Goal: Use online tool/utility: Use online tool/utility

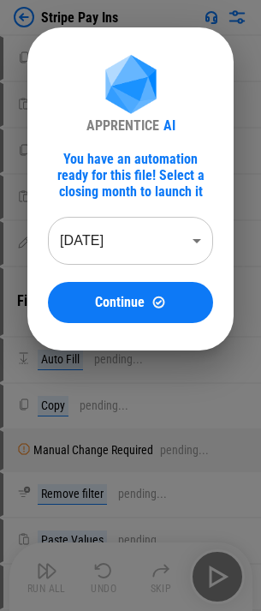
click at [140, 240] on body "Stripe Pay Ins Copy pending... Paste Values pending... Copy pending... Paste Va…" at bounding box center [130, 305] width 261 height 611
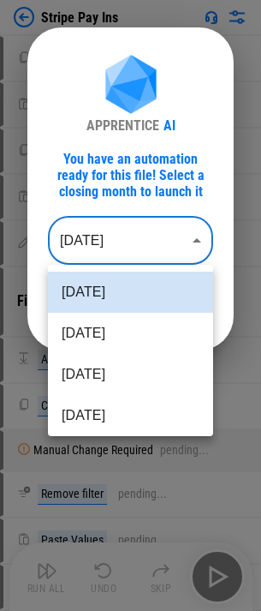
click at [89, 335] on li "[DATE]" at bounding box center [130, 333] width 165 height 41
type input "********"
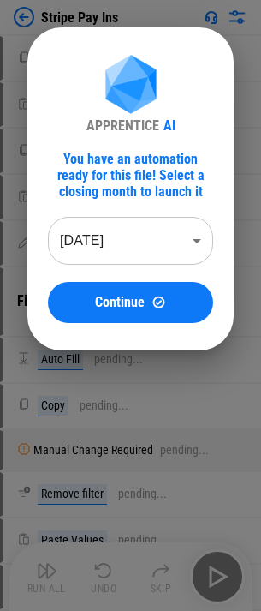
click at [123, 287] on button "Continue" at bounding box center [130, 302] width 165 height 41
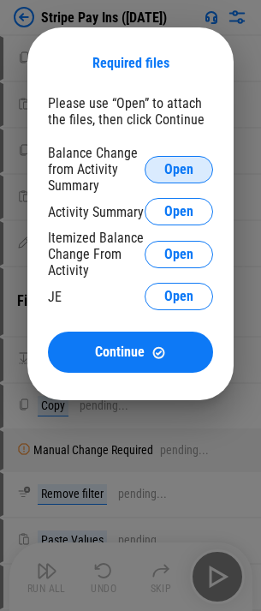
click at [177, 172] on span "Open" at bounding box center [178, 170] width 29 height 14
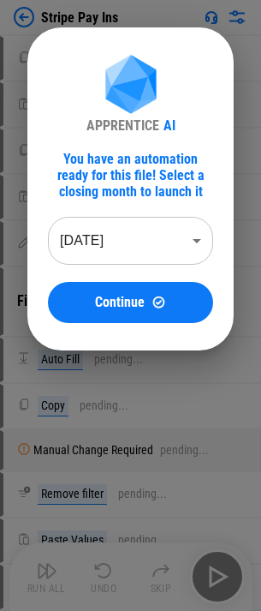
click at [123, 237] on body "Stripe Pay Ins Copy pending... Paste Values pending... Copy pending... Paste Va…" at bounding box center [130, 305] width 261 height 611
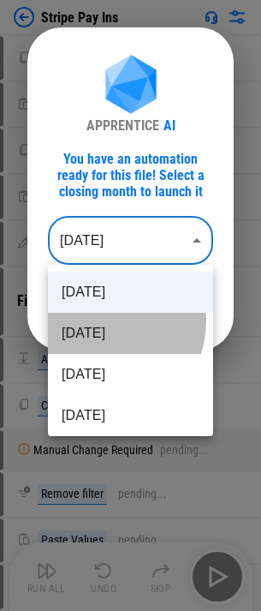
click at [90, 320] on li "[DATE]" at bounding box center [130, 333] width 165 height 41
type input "********"
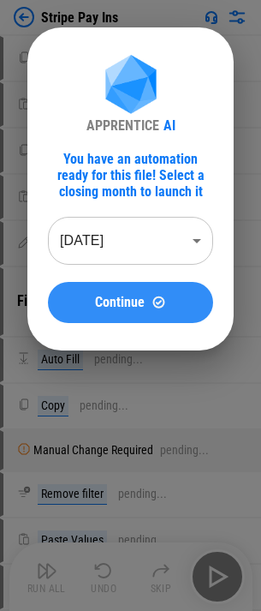
click at [111, 286] on button "Continue" at bounding box center [130, 302] width 165 height 41
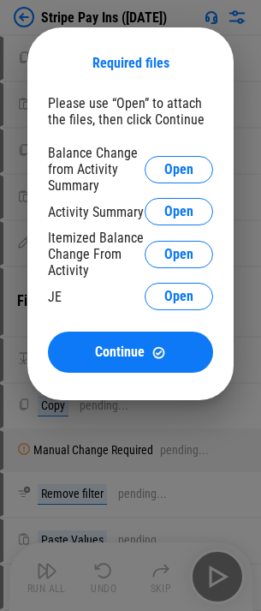
click at [183, 152] on div "Balance Change from Activity Summary Open" at bounding box center [130, 169] width 165 height 49
click at [185, 158] on button "Open" at bounding box center [179, 169] width 69 height 27
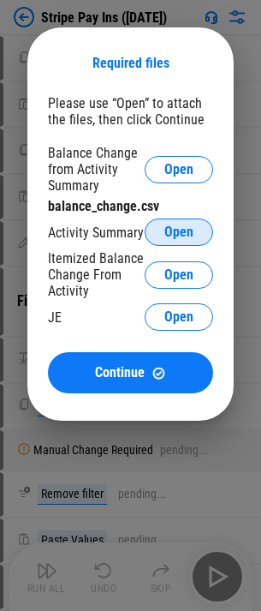
drag, startPoint x: 193, startPoint y: 234, endPoint x: 115, endPoint y: 242, distance: 78.4
click at [193, 234] on span "Open" at bounding box center [178, 232] width 29 height 14
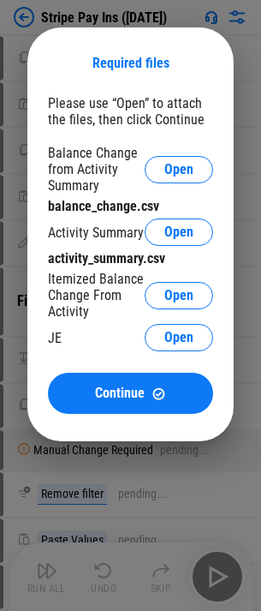
click at [135, 274] on div "Balance Change from Activity Summary Open balance_change.csv Activity Summary O…" at bounding box center [130, 250] width 165 height 211
click at [154, 287] on button "Open" at bounding box center [179, 295] width 69 height 27
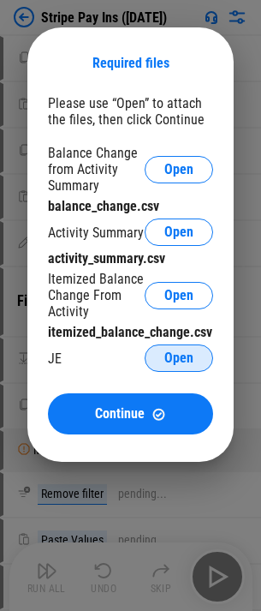
click at [188, 363] on span "Open" at bounding box center [178, 358] width 29 height 14
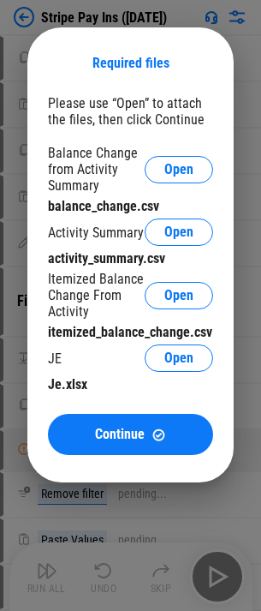
click at [111, 412] on div "Please use “Open” to attach the files, then click Continue Balance Change from …" at bounding box center [130, 275] width 165 height 360
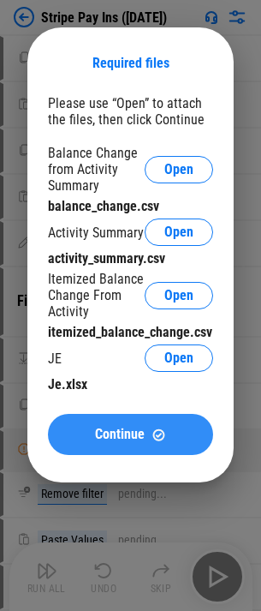
click at [111, 421] on button "Continue" at bounding box center [130, 434] width 165 height 41
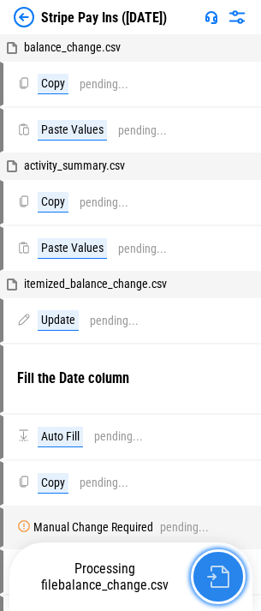
click at [209, 579] on img "button" at bounding box center [218, 576] width 22 height 22
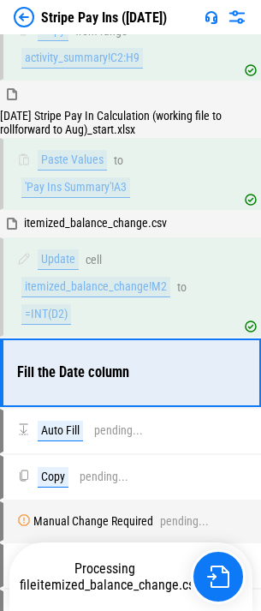
scroll to position [353, 0]
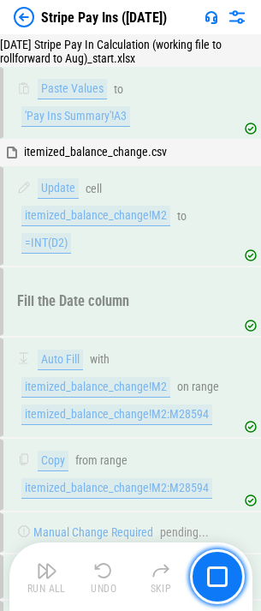
click at [141, 239] on div "Update cell itemized_balance_change!M2 to =INT(D2)" at bounding box center [121, 215] width 208 height 75
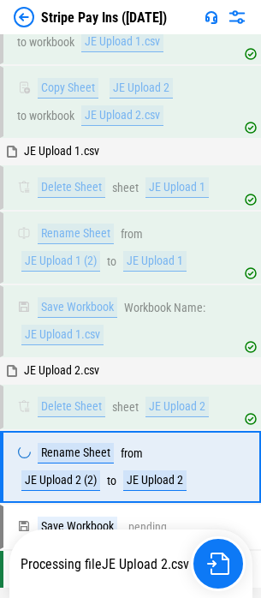
scroll to position [8130, 0]
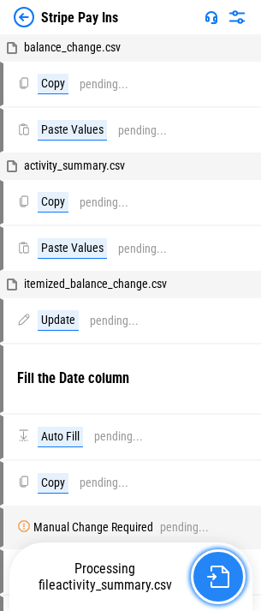
click at [221, 571] on img "button" at bounding box center [218, 576] width 22 height 22
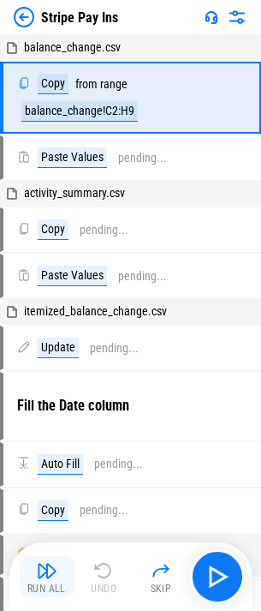
click at [57, 582] on button "Run All" at bounding box center [47, 576] width 55 height 41
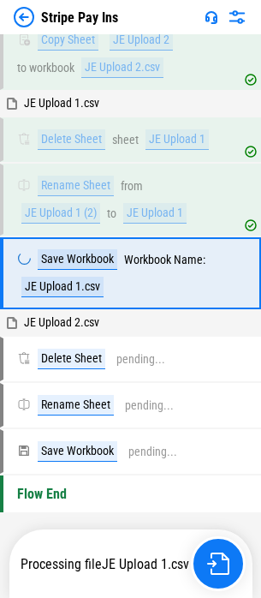
scroll to position [8077, 0]
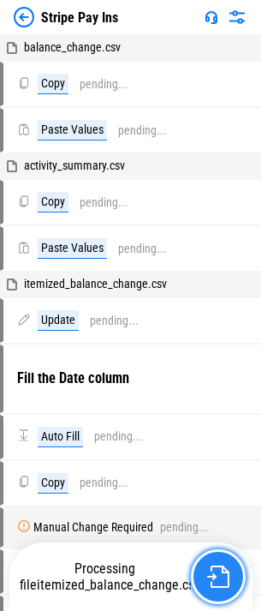
click at [211, 587] on img "button" at bounding box center [218, 576] width 22 height 22
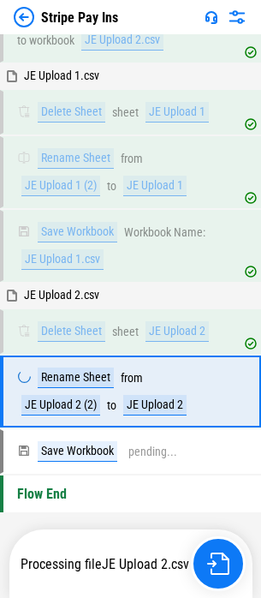
scroll to position [8130, 0]
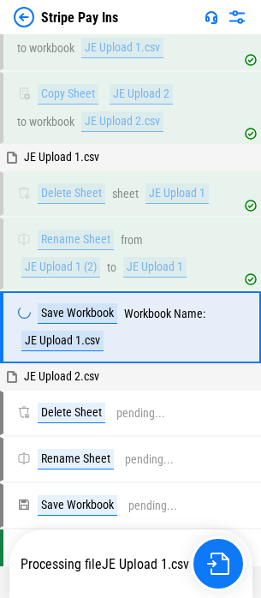
scroll to position [8077, 0]
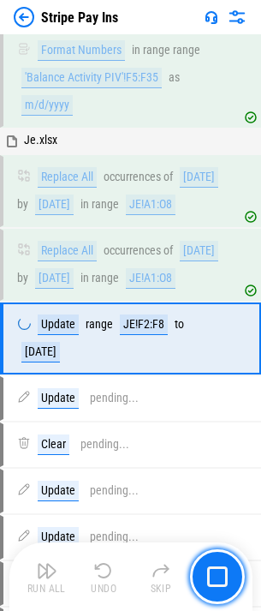
scroll to position [1943, 0]
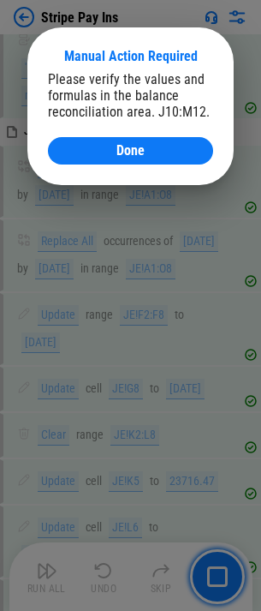
click at [101, 143] on button "Done" at bounding box center [130, 150] width 165 height 27
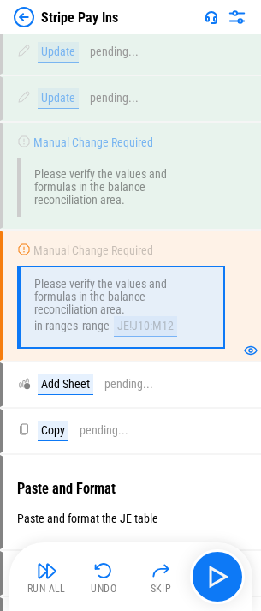
scroll to position [2546, 0]
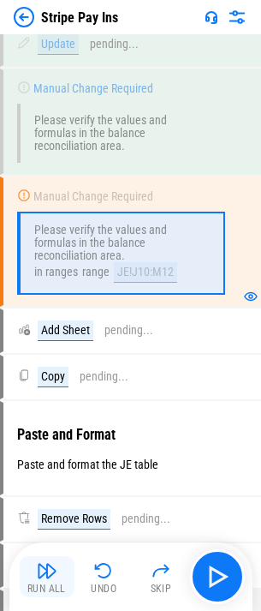
click at [47, 577] on img "button" at bounding box center [47, 570] width 21 height 21
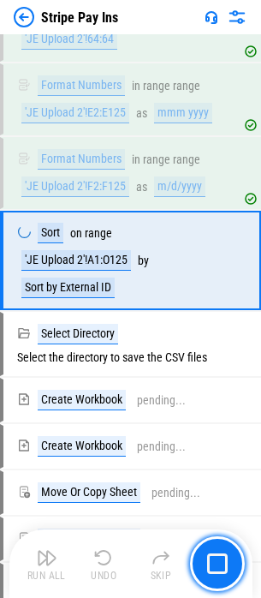
scroll to position [7400, 0]
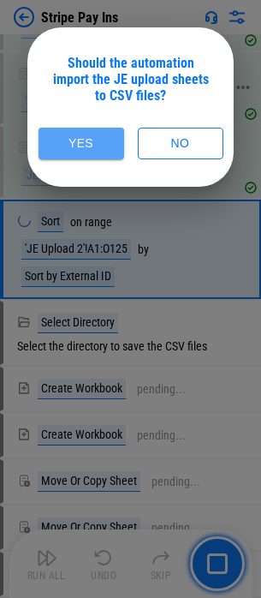
click at [51, 156] on button "Yes" at bounding box center [82, 144] width 86 height 32
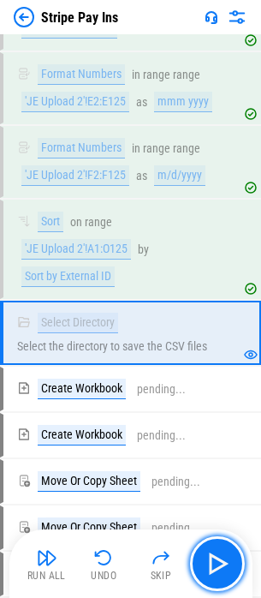
click at [237, 573] on button "button" at bounding box center [217, 563] width 55 height 55
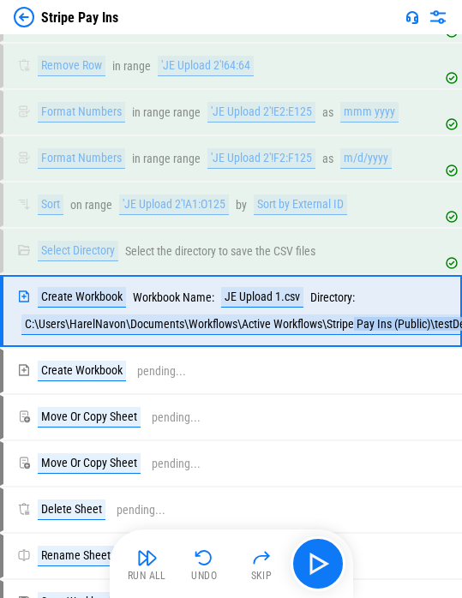
scroll to position [5514, 19]
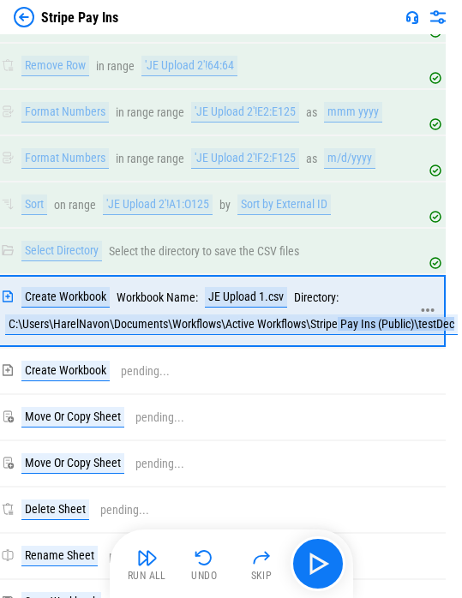
drag, startPoint x: 356, startPoint y: 307, endPoint x: 424, endPoint y: 320, distance: 69.1
click at [273, 314] on div "C:\Users\HarelNavon\Documents\Workflows\Active Workflows\Stripe Pay Ins (Public…" at bounding box center [231, 324] width 452 height 21
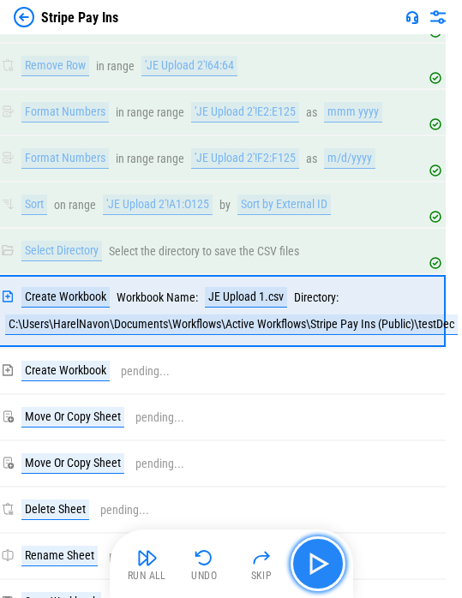
click at [273, 574] on img "button" at bounding box center [317, 563] width 27 height 27
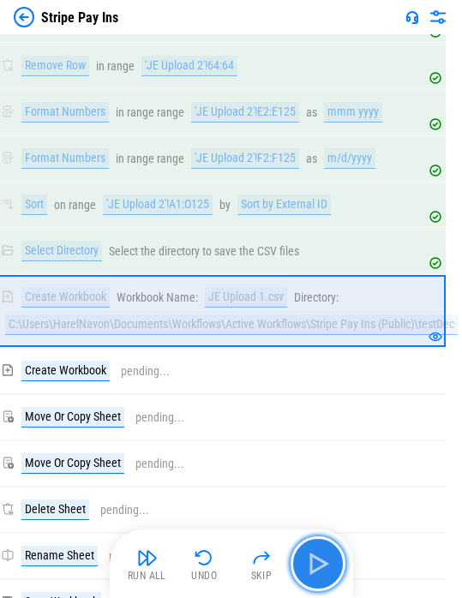
click at [273, 560] on img "button" at bounding box center [317, 563] width 27 height 27
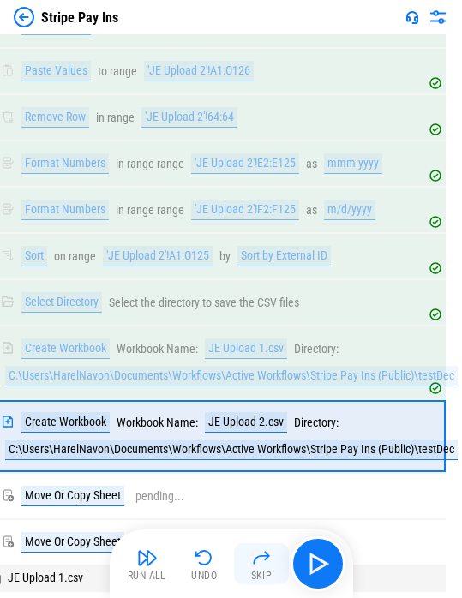
scroll to position [5635, 0]
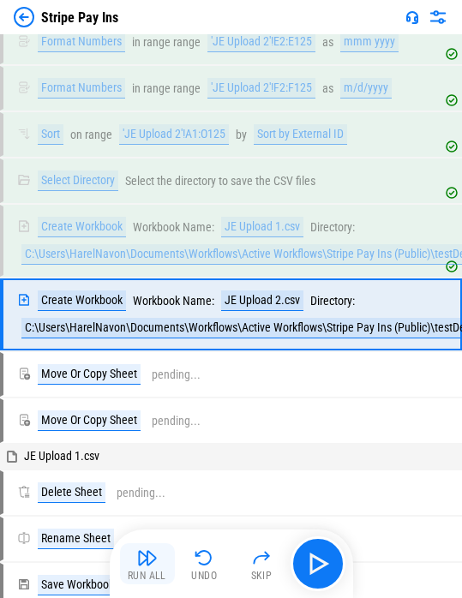
click at [165, 565] on button "Run All" at bounding box center [147, 563] width 55 height 41
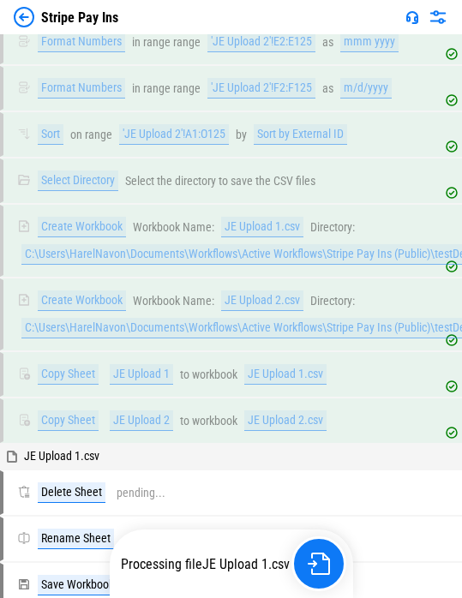
click at [273, 542] on div "Processing file JE Upload 1.csv" at bounding box center [233, 563] width 226 height 55
click at [273, 547] on button "button" at bounding box center [318, 563] width 55 height 55
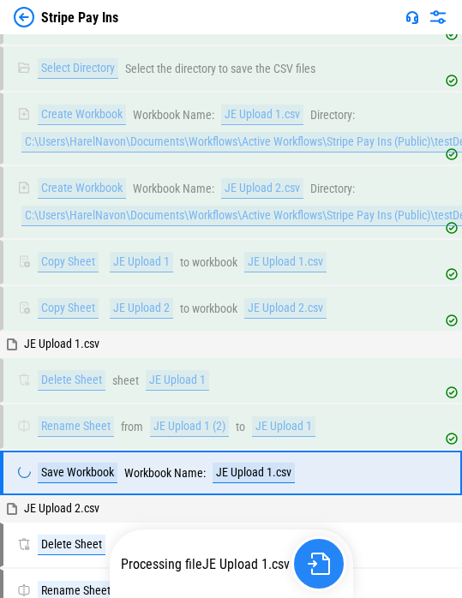
scroll to position [5906, 0]
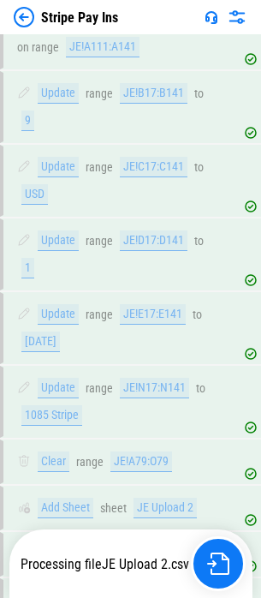
scroll to position [8077, 0]
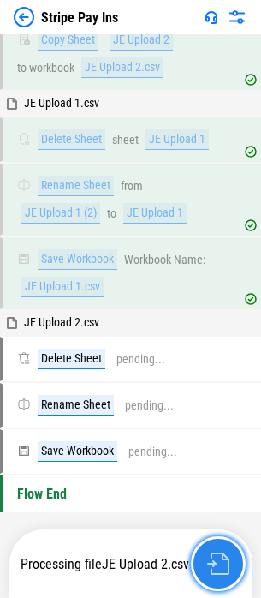
click at [234, 574] on button "button" at bounding box center [218, 563] width 55 height 55
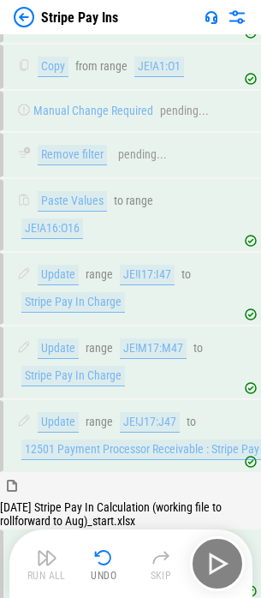
scroll to position [3308, 0]
